Goal: Information Seeking & Learning: Compare options

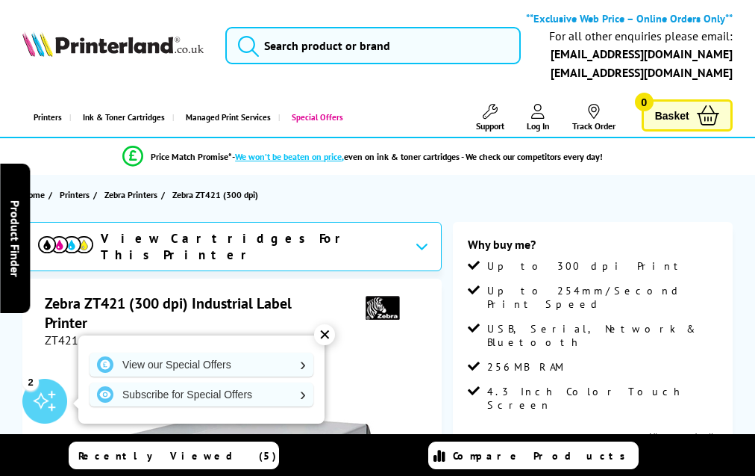
scroll to position [1480, 0]
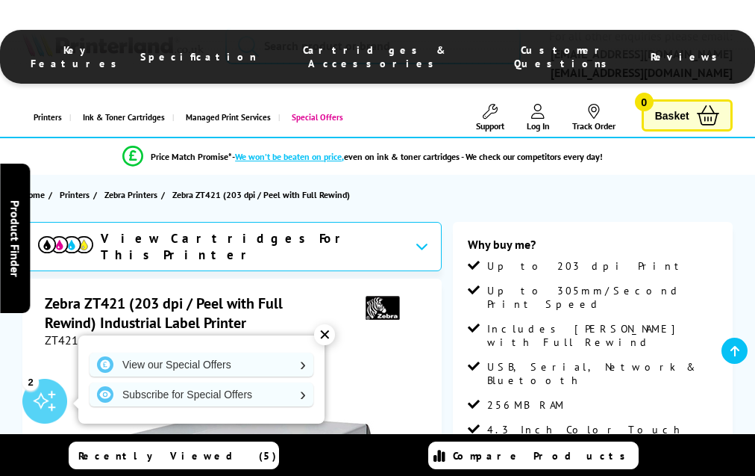
scroll to position [1489, 0]
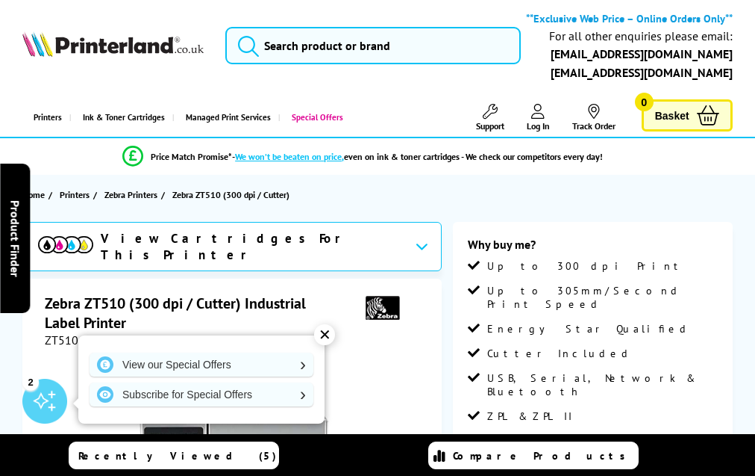
scroll to position [1646, 0]
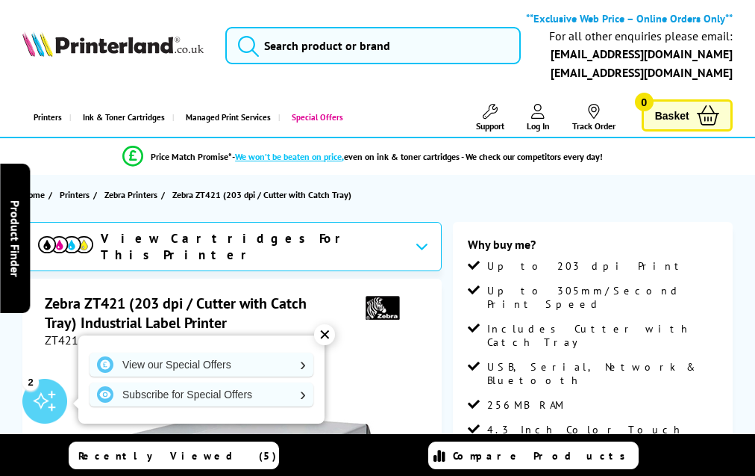
scroll to position [1489, 0]
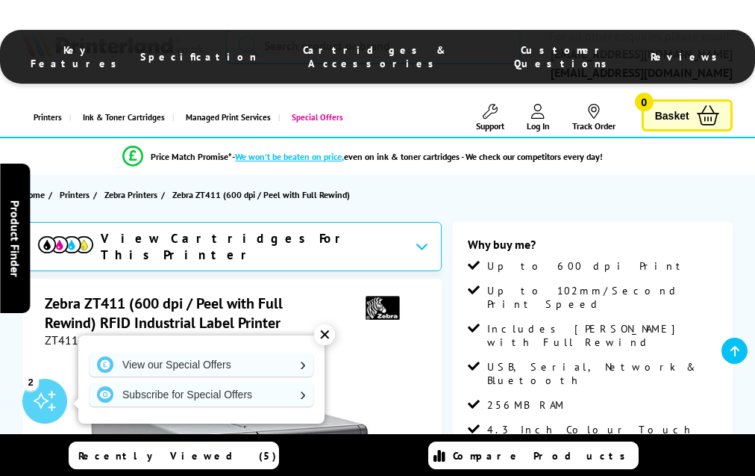
scroll to position [1574, 0]
